Goal: Information Seeking & Learning: Learn about a topic

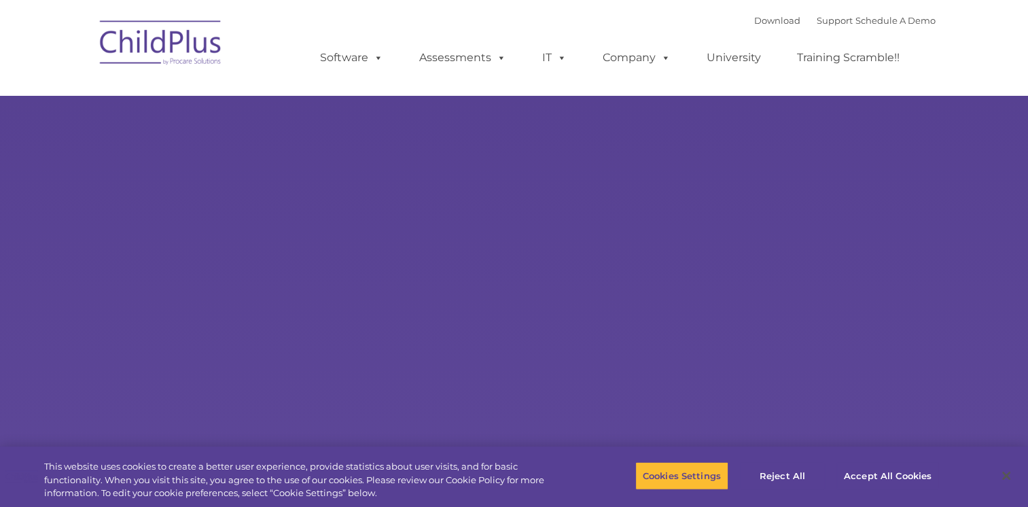
select select "MEDIUM"
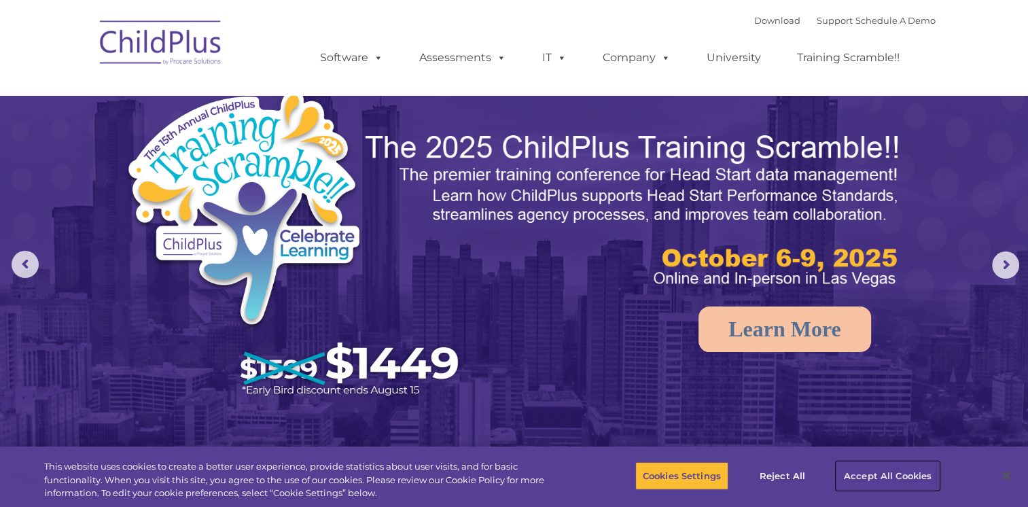
click at [882, 464] on button "Accept All Cookies" at bounding box center [888, 476] width 103 height 29
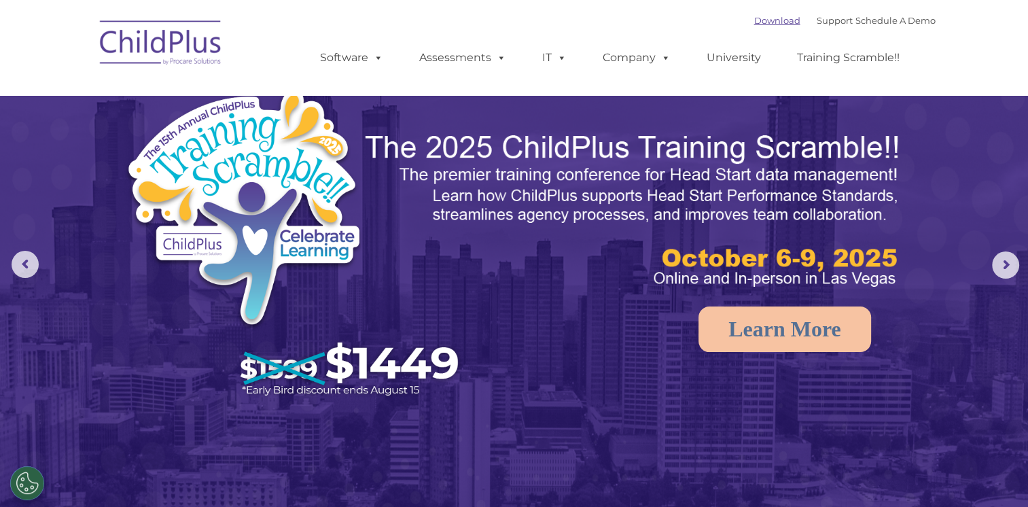
click at [759, 26] on link "Download" at bounding box center [778, 20] width 46 height 11
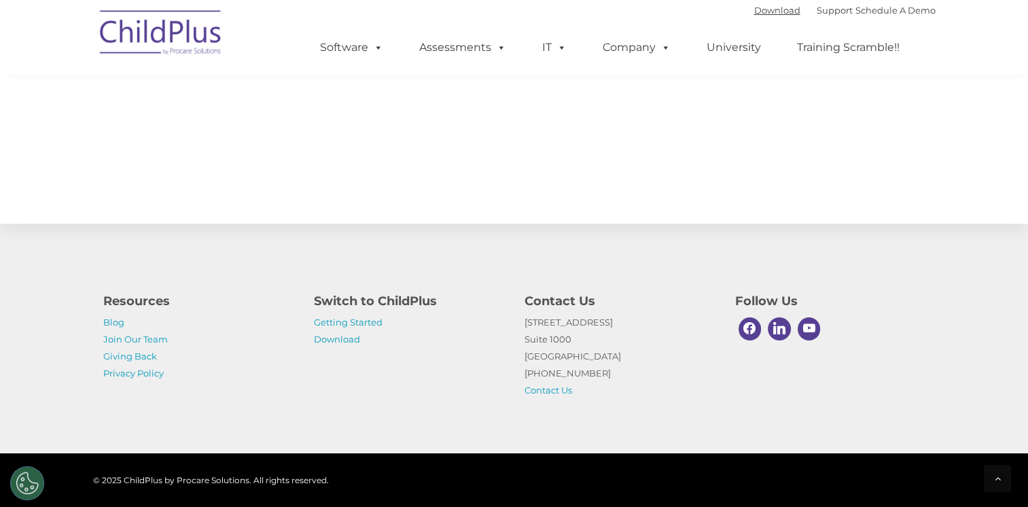
scroll to position [1494, 0]
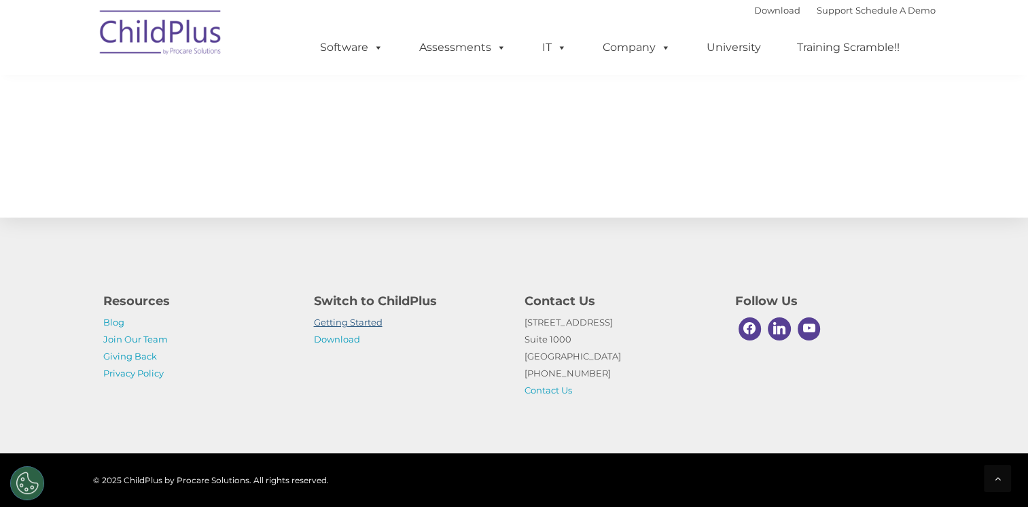
click at [370, 324] on link "Getting Started" at bounding box center [348, 322] width 69 height 11
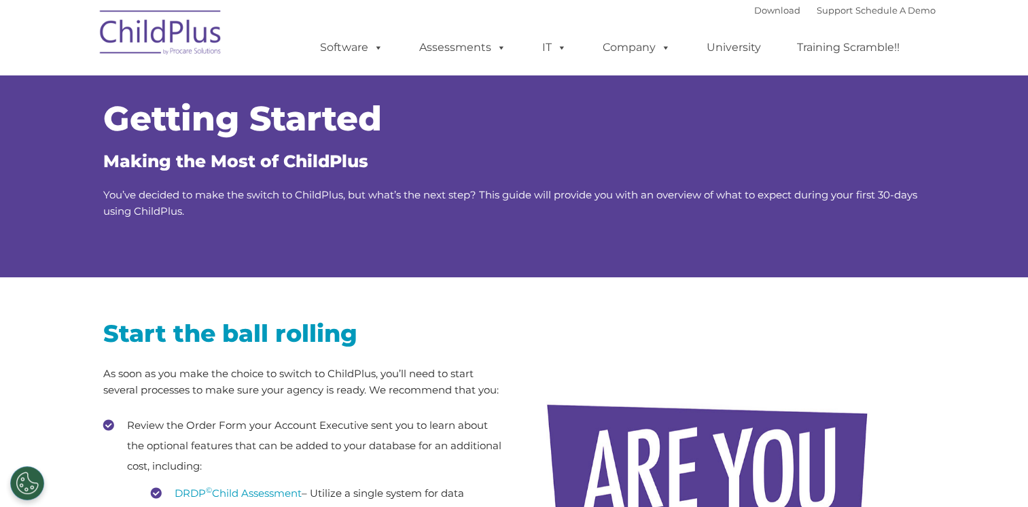
click at [204, 29] on img at bounding box center [161, 35] width 136 height 68
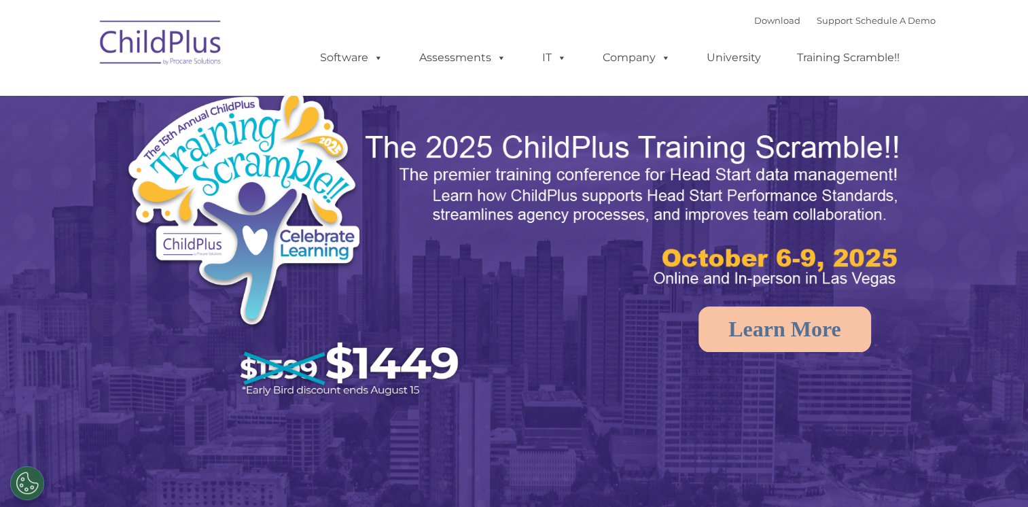
select select "MEDIUM"
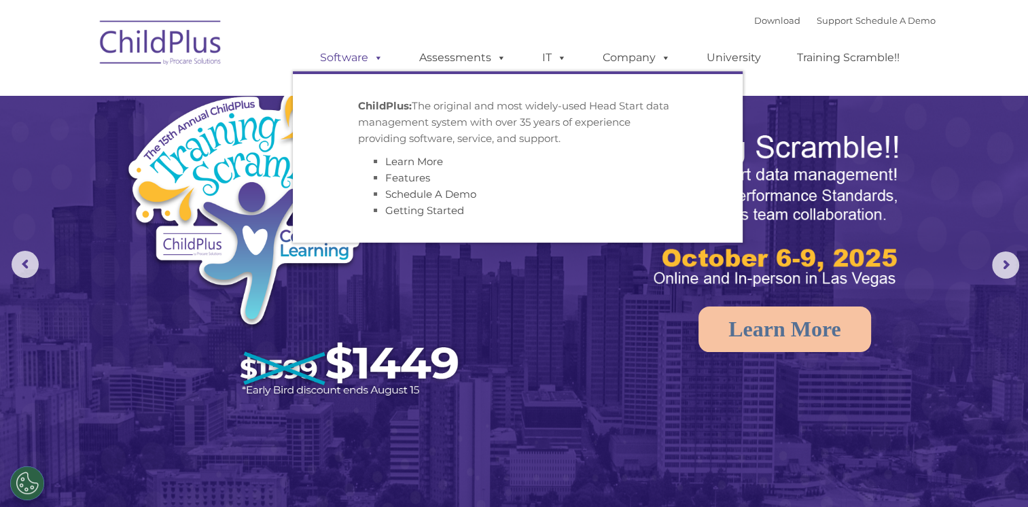
click at [388, 56] on link "Software" at bounding box center [352, 57] width 90 height 27
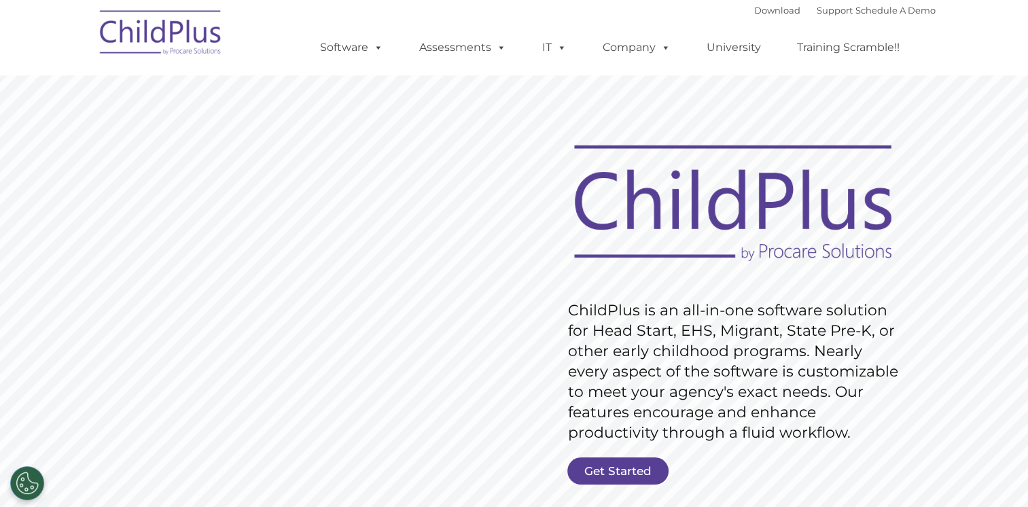
click at [147, 30] on img at bounding box center [161, 35] width 136 height 68
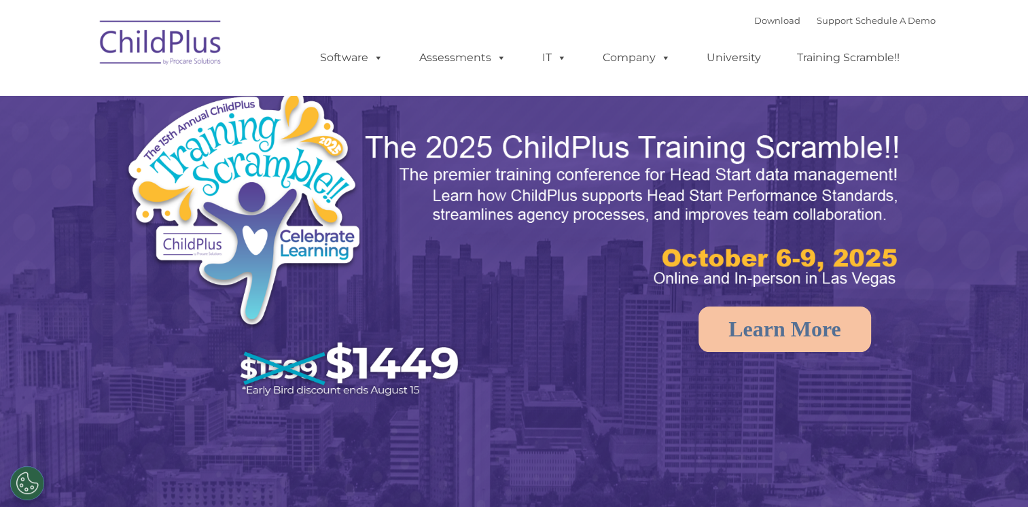
select select "MEDIUM"
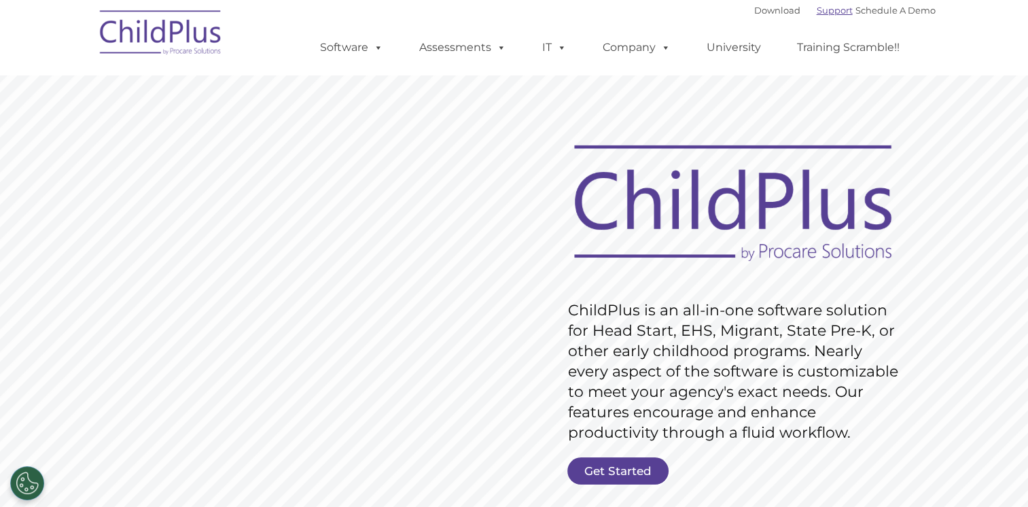
click at [817, 11] on link "Support" at bounding box center [835, 10] width 36 height 11
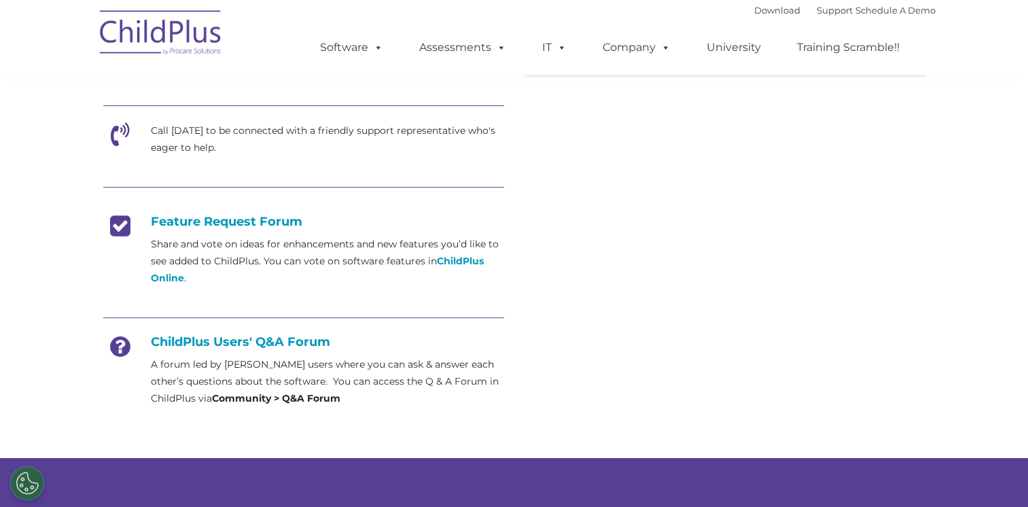
scroll to position [453, 0]
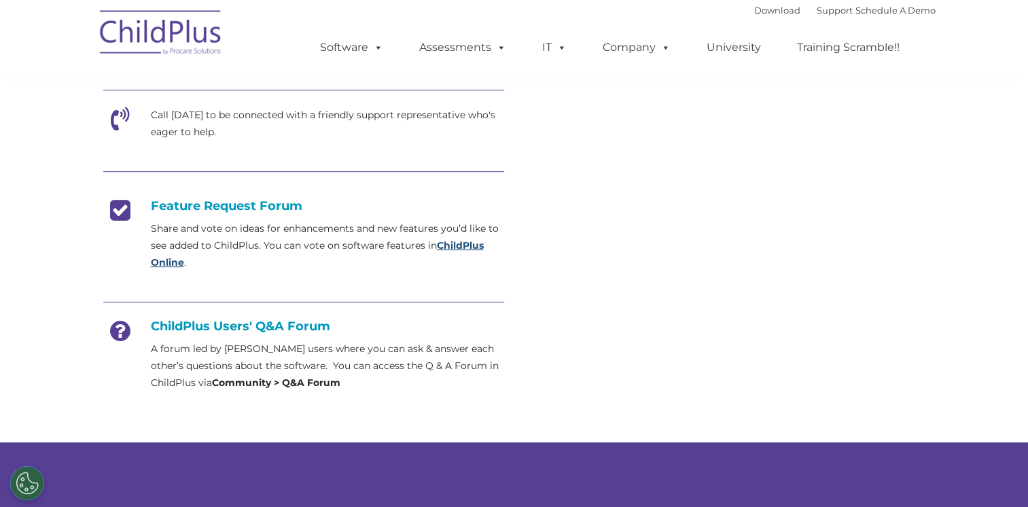
click at [462, 246] on strong "ChildPlus Online" at bounding box center [317, 253] width 333 height 29
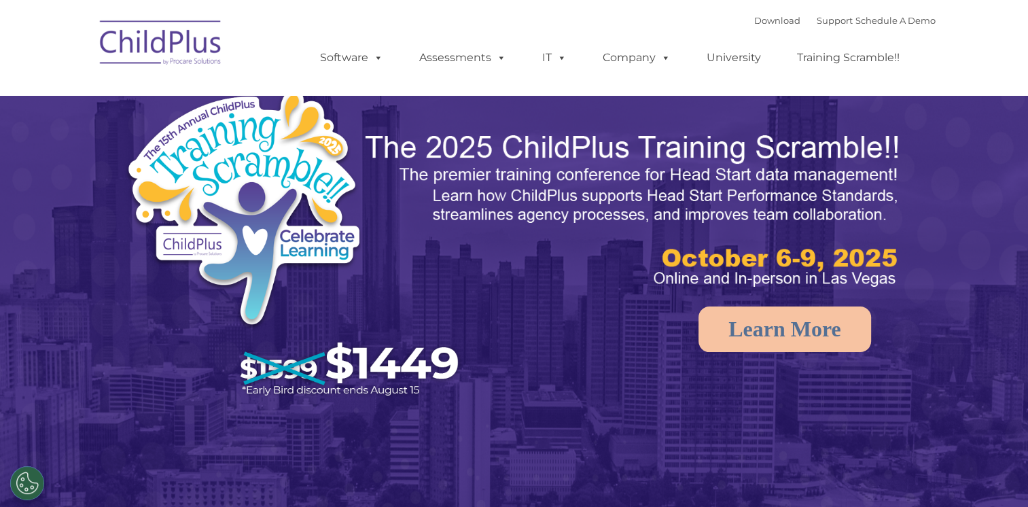
select select "MEDIUM"
click at [830, 24] on link "Support" at bounding box center [835, 20] width 36 height 11
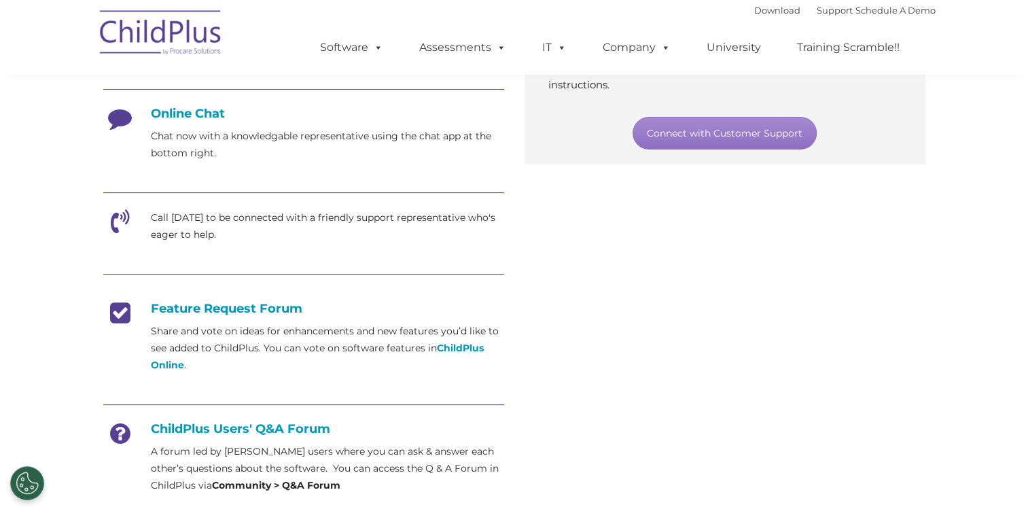
scroll to position [356, 0]
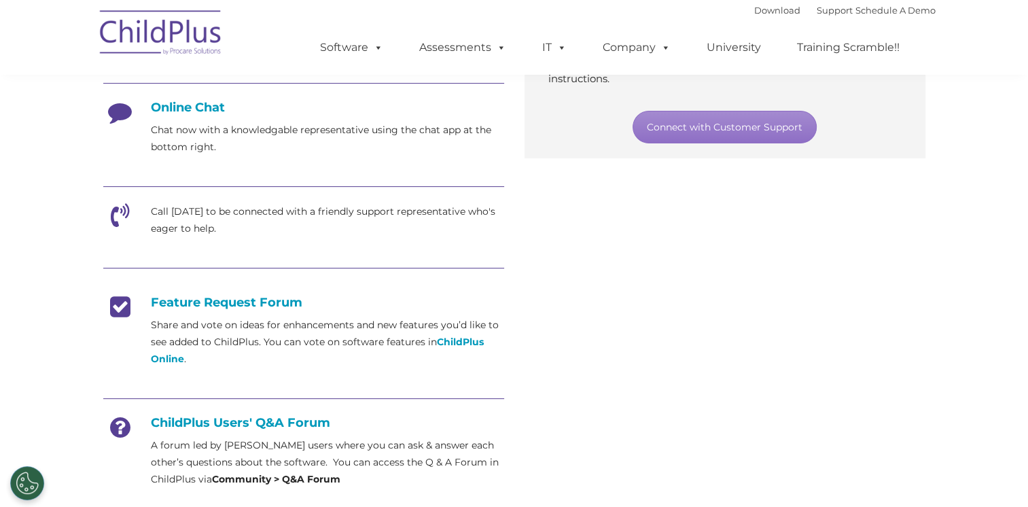
click at [478, 349] on p "Share and vote on ideas for enhancements and new features you’d like to see add…" at bounding box center [327, 342] width 353 height 51
click at [473, 341] on strong "ChildPlus Online" at bounding box center [317, 350] width 333 height 29
